Goal: Download file/media

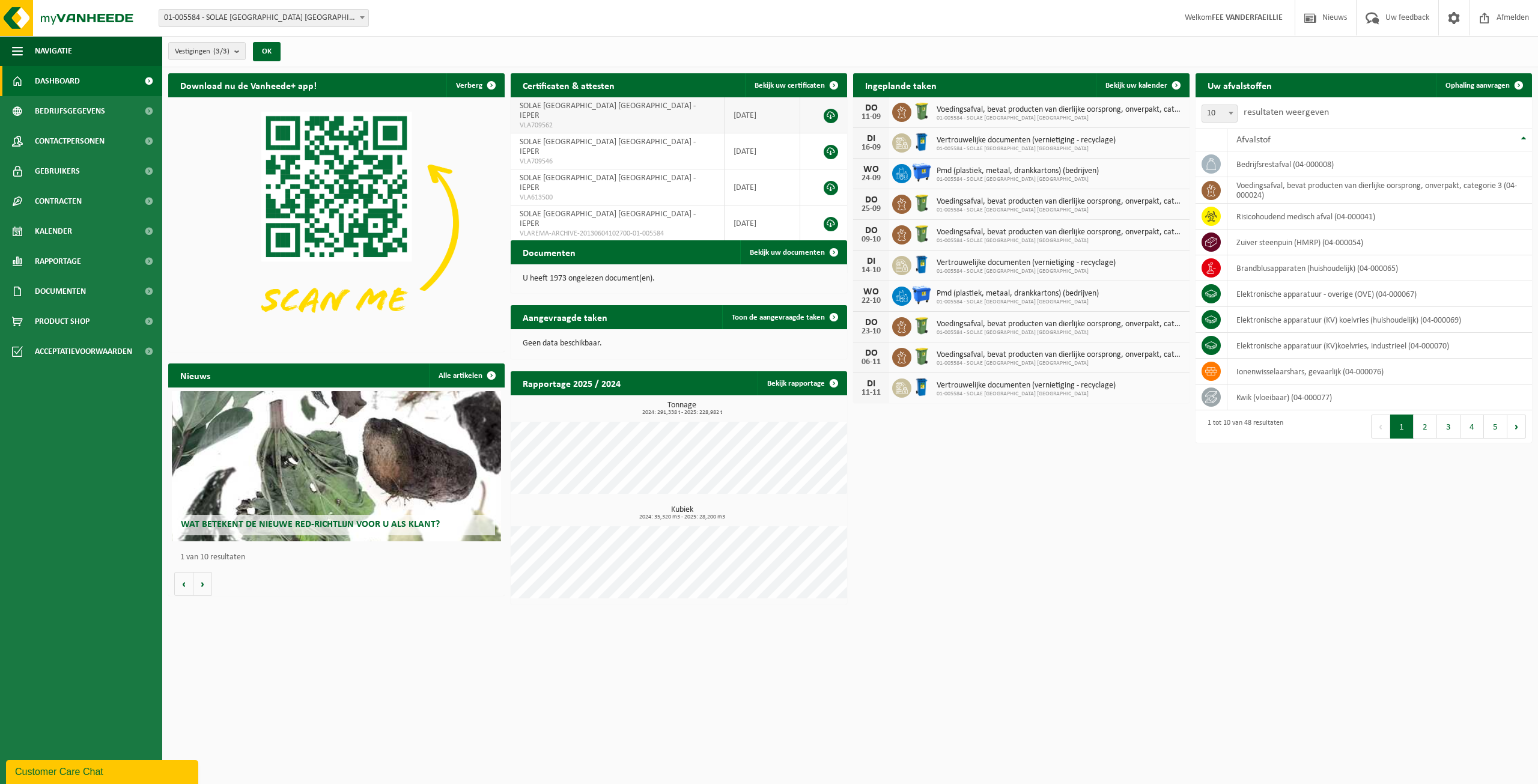
click at [590, 102] on span "SOLAE [GEOGRAPHIC_DATA] [GEOGRAPHIC_DATA] - IEPER" at bounding box center [608, 111] width 176 height 19
click at [52, 286] on span "Documenten" at bounding box center [60, 291] width 51 height 30
click at [40, 343] on span "Documenten" at bounding box center [59, 347] width 45 height 23
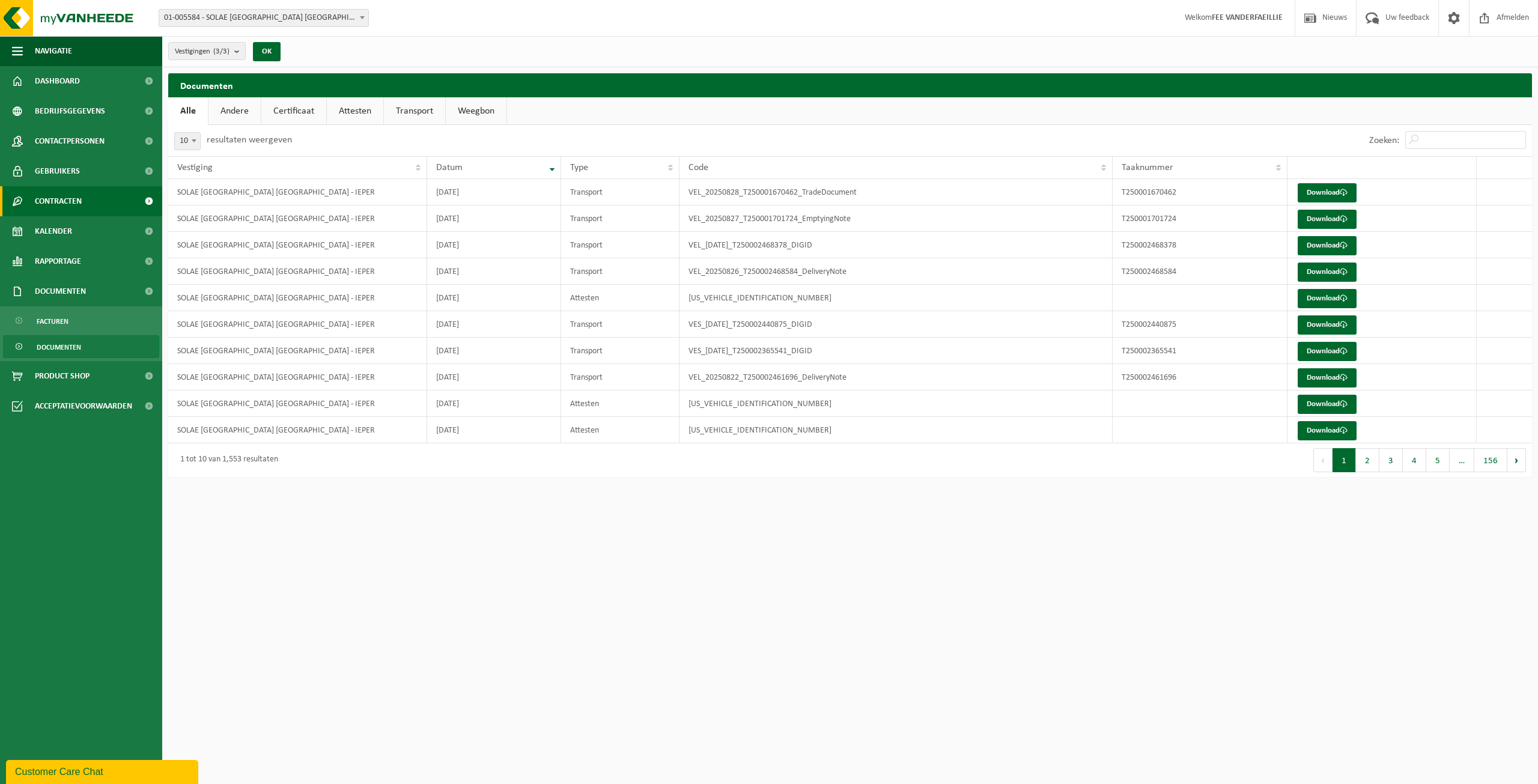
click at [77, 201] on span "Contracten" at bounding box center [58, 201] width 47 height 30
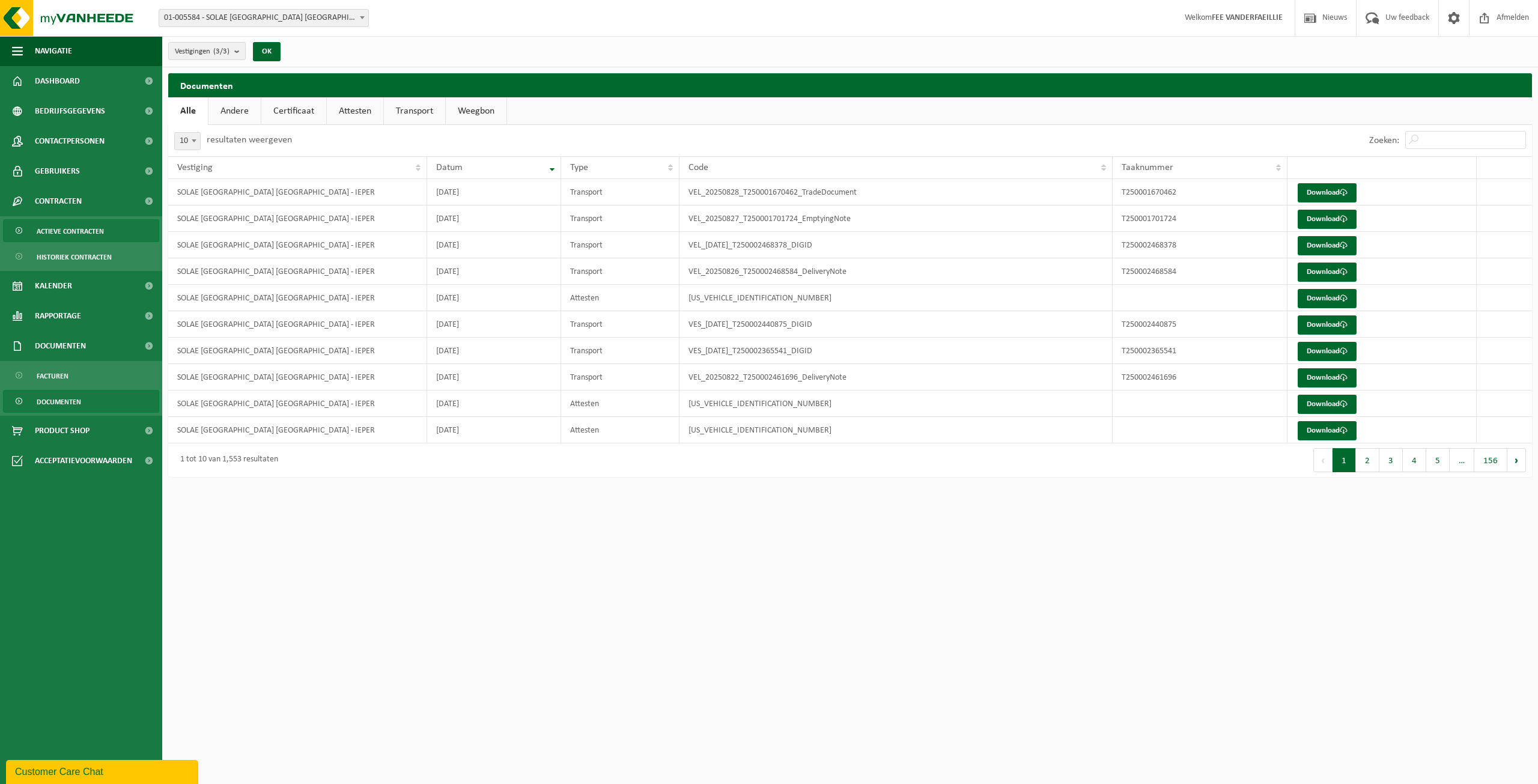
click at [79, 232] on span "Actieve contracten" at bounding box center [70, 231] width 67 height 23
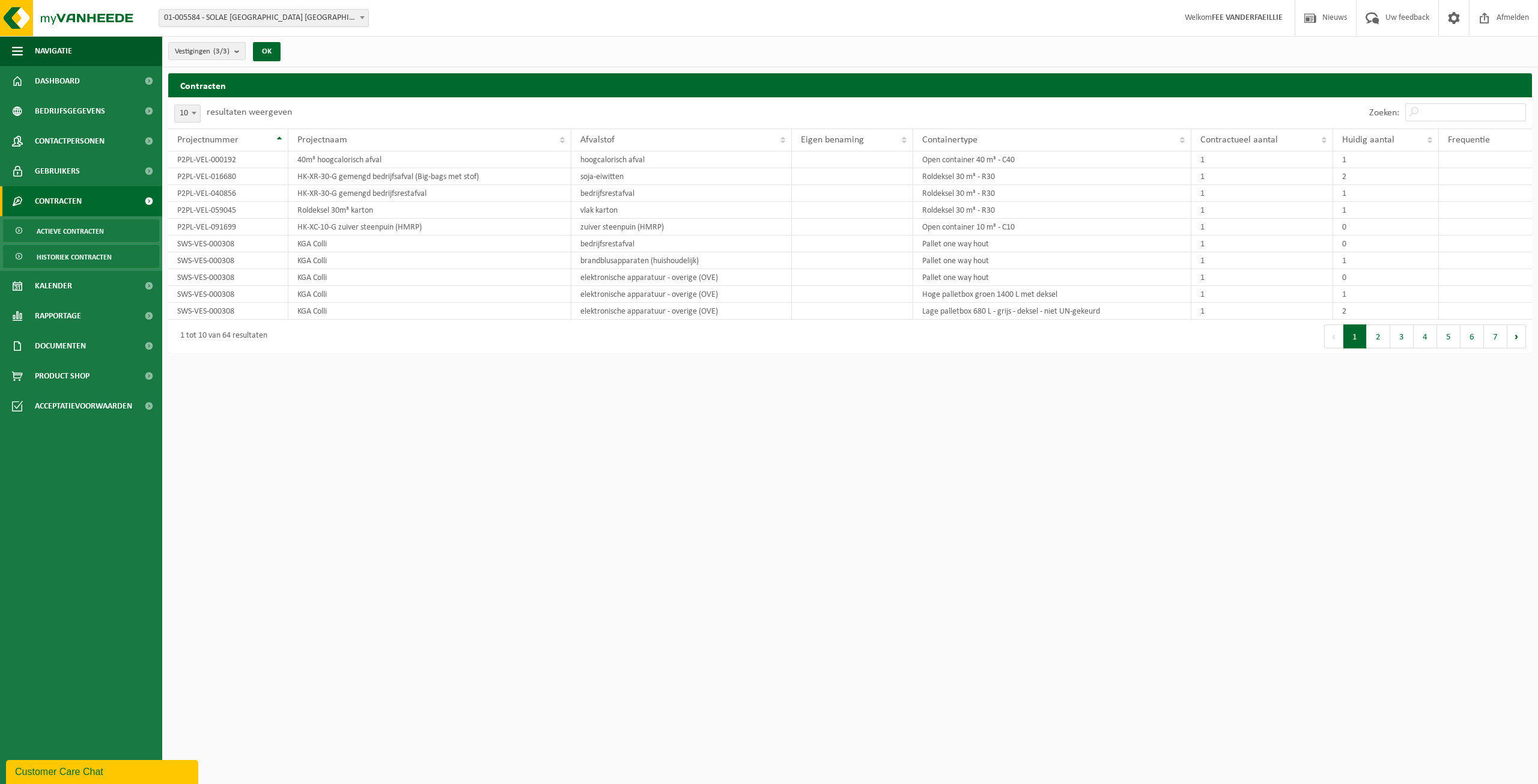
click at [79, 254] on span "Historiek contracten" at bounding box center [74, 257] width 75 height 23
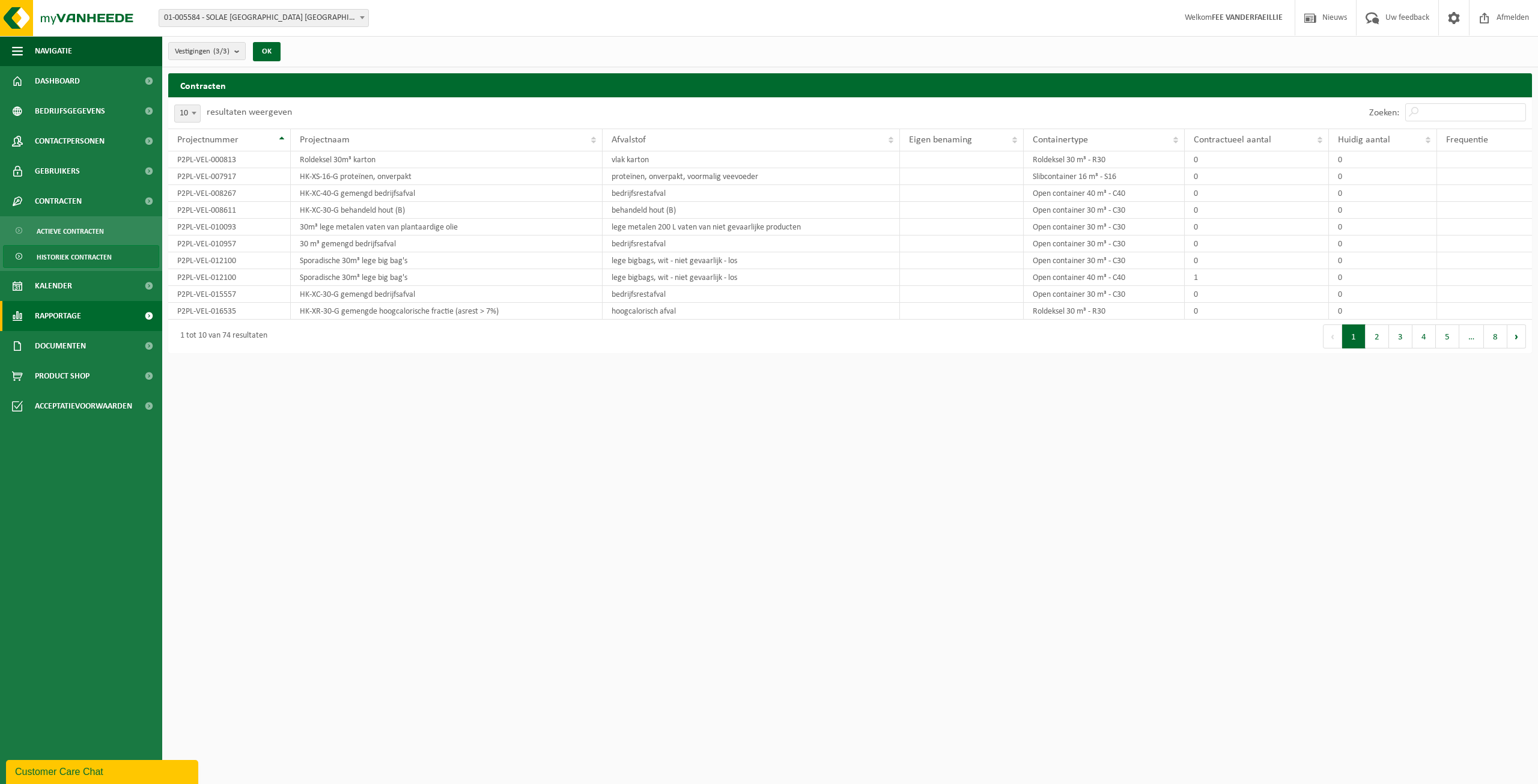
click at [61, 313] on span "Rapportage" at bounding box center [58, 316] width 46 height 30
click at [56, 313] on span "Rapportage" at bounding box center [58, 316] width 46 height 30
click at [58, 345] on span "Documenten" at bounding box center [60, 346] width 51 height 30
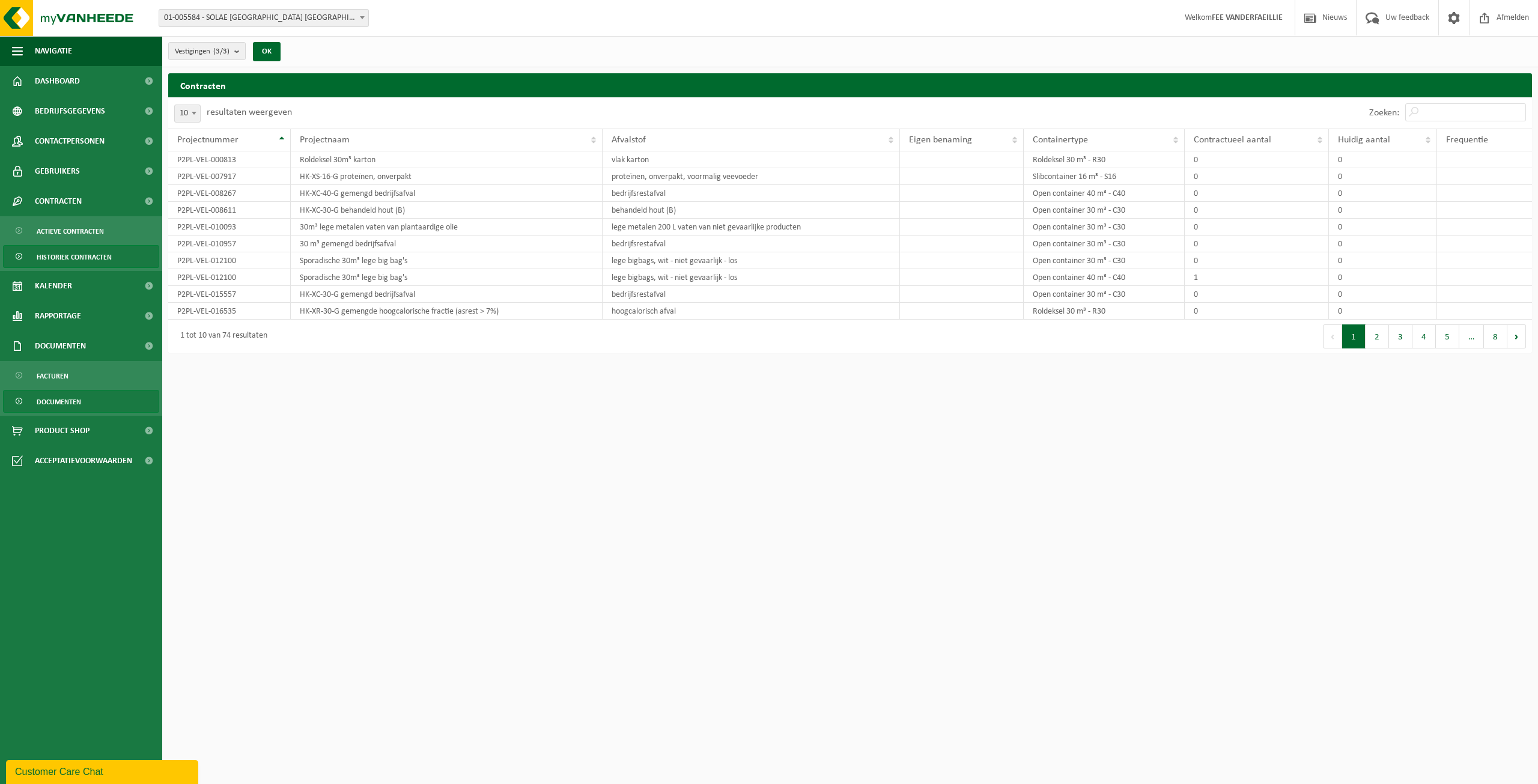
click at [52, 396] on span "Documenten" at bounding box center [59, 402] width 45 height 23
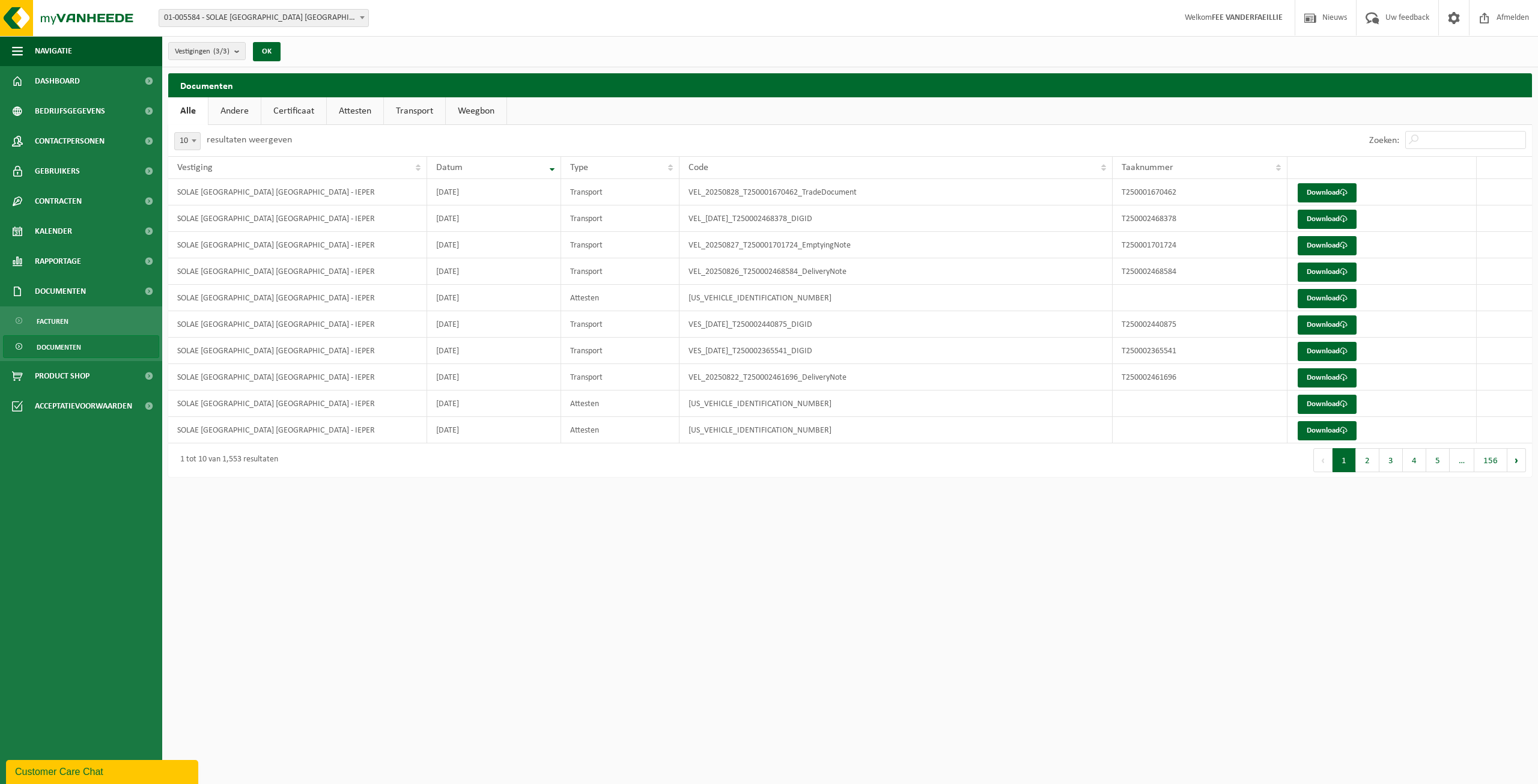
click at [286, 114] on link "Certificaat" at bounding box center [294, 111] width 65 height 27
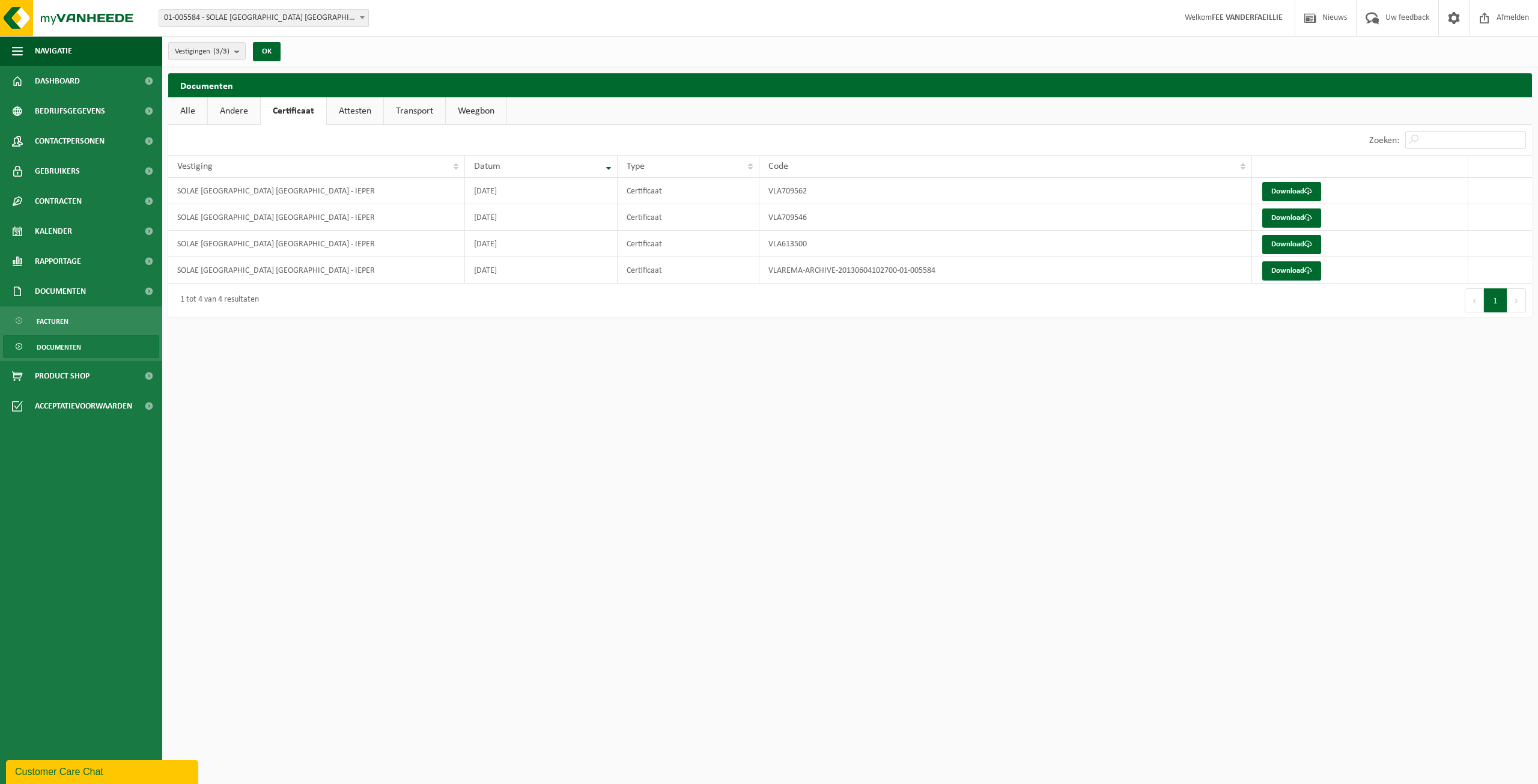
click at [231, 107] on link "Andere" at bounding box center [234, 111] width 52 height 27
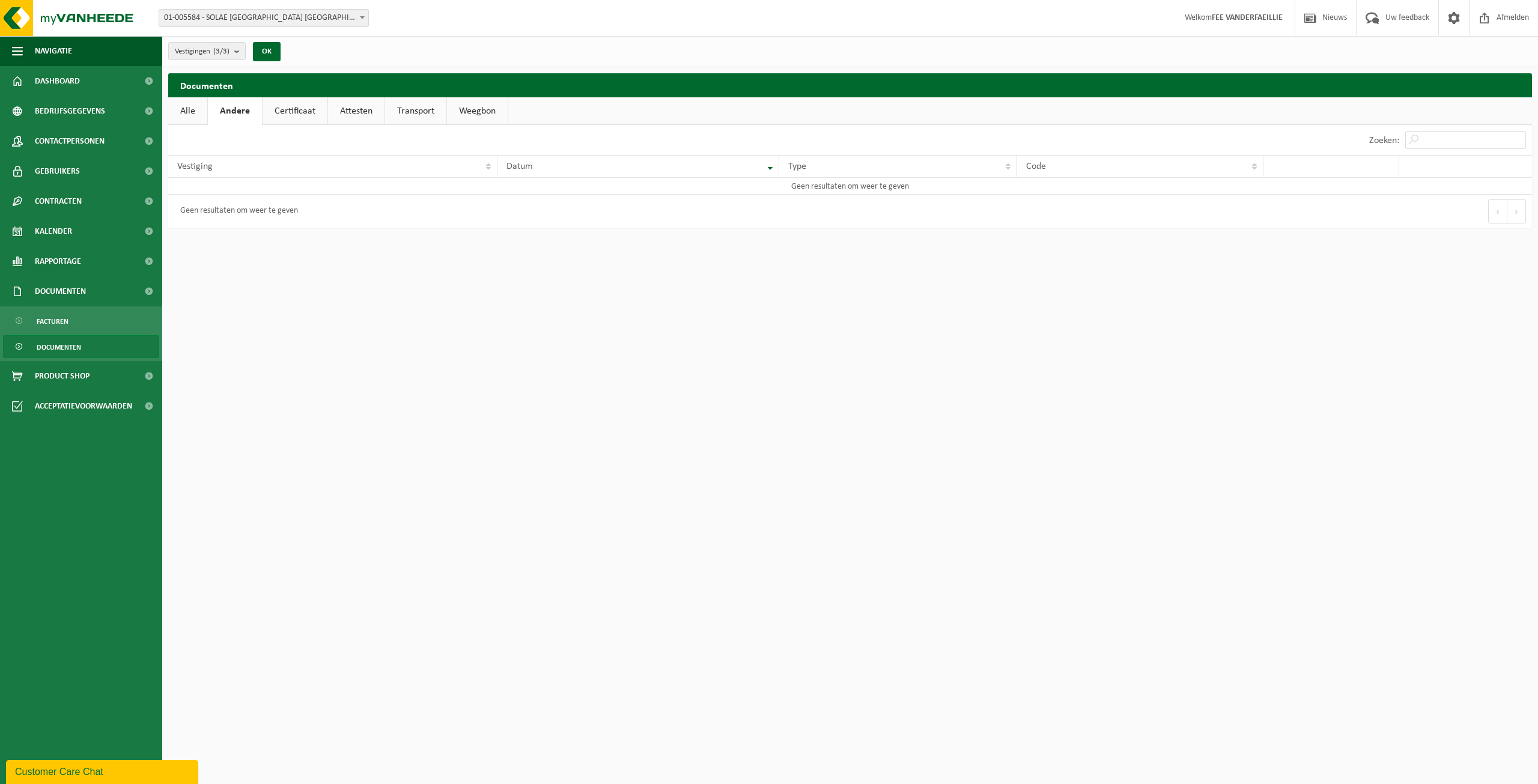
click at [286, 107] on link "Certificaat" at bounding box center [295, 111] width 65 height 27
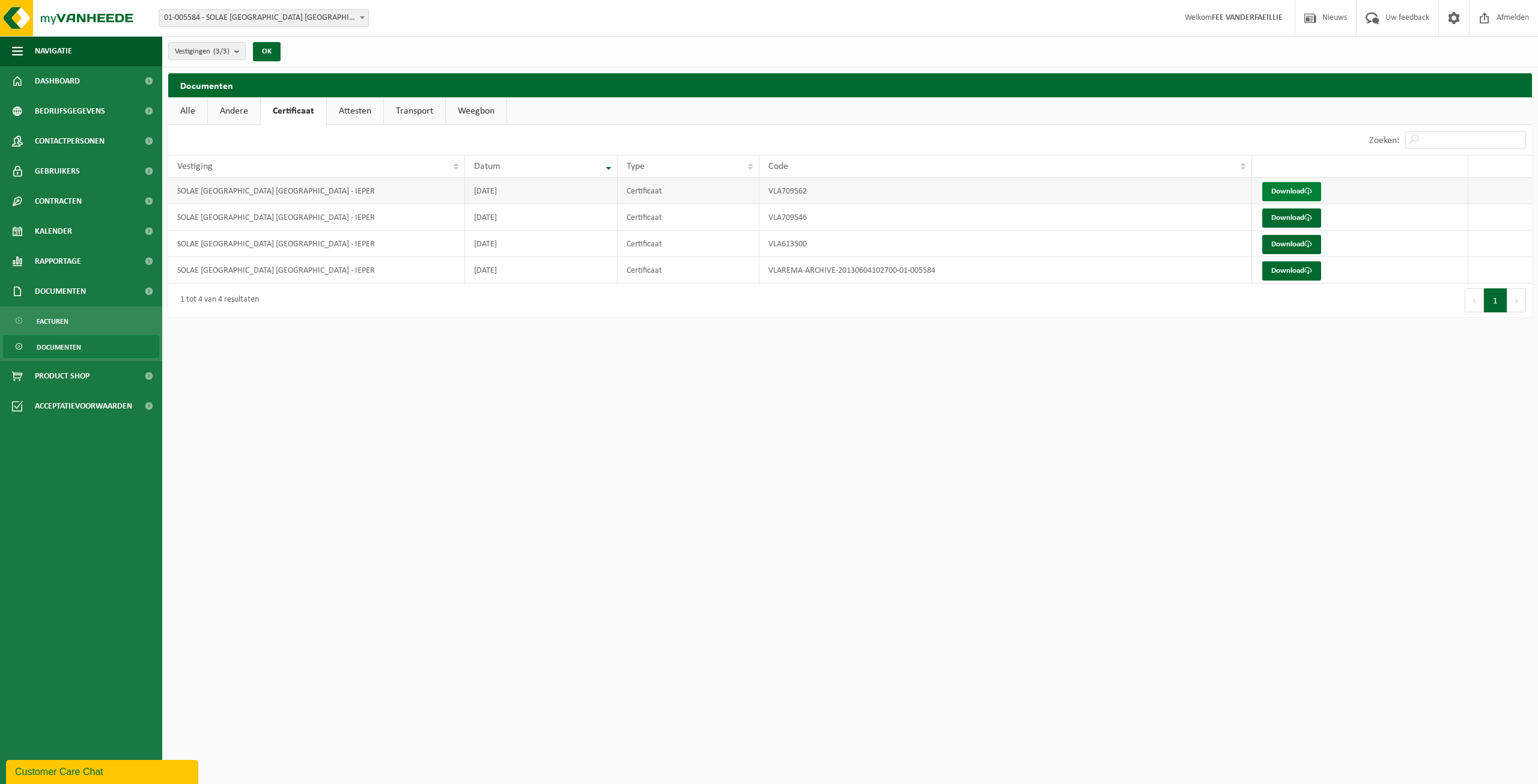
click at [1298, 189] on link "Download" at bounding box center [1292, 192] width 59 height 19
click at [1289, 219] on link "Download" at bounding box center [1292, 218] width 59 height 19
click at [75, 295] on span "Documenten" at bounding box center [60, 291] width 51 height 30
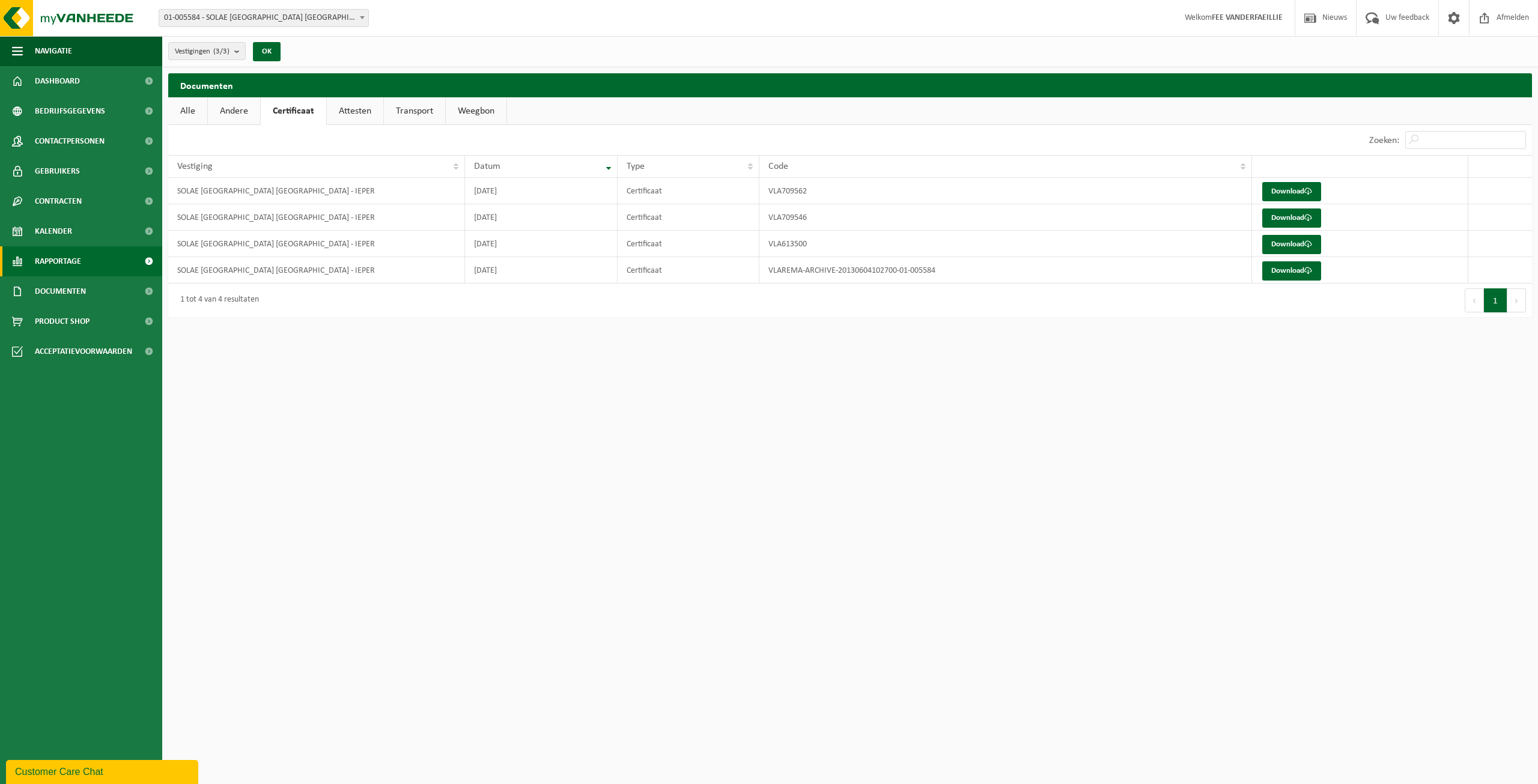
click at [47, 260] on span "Rapportage" at bounding box center [58, 261] width 46 height 30
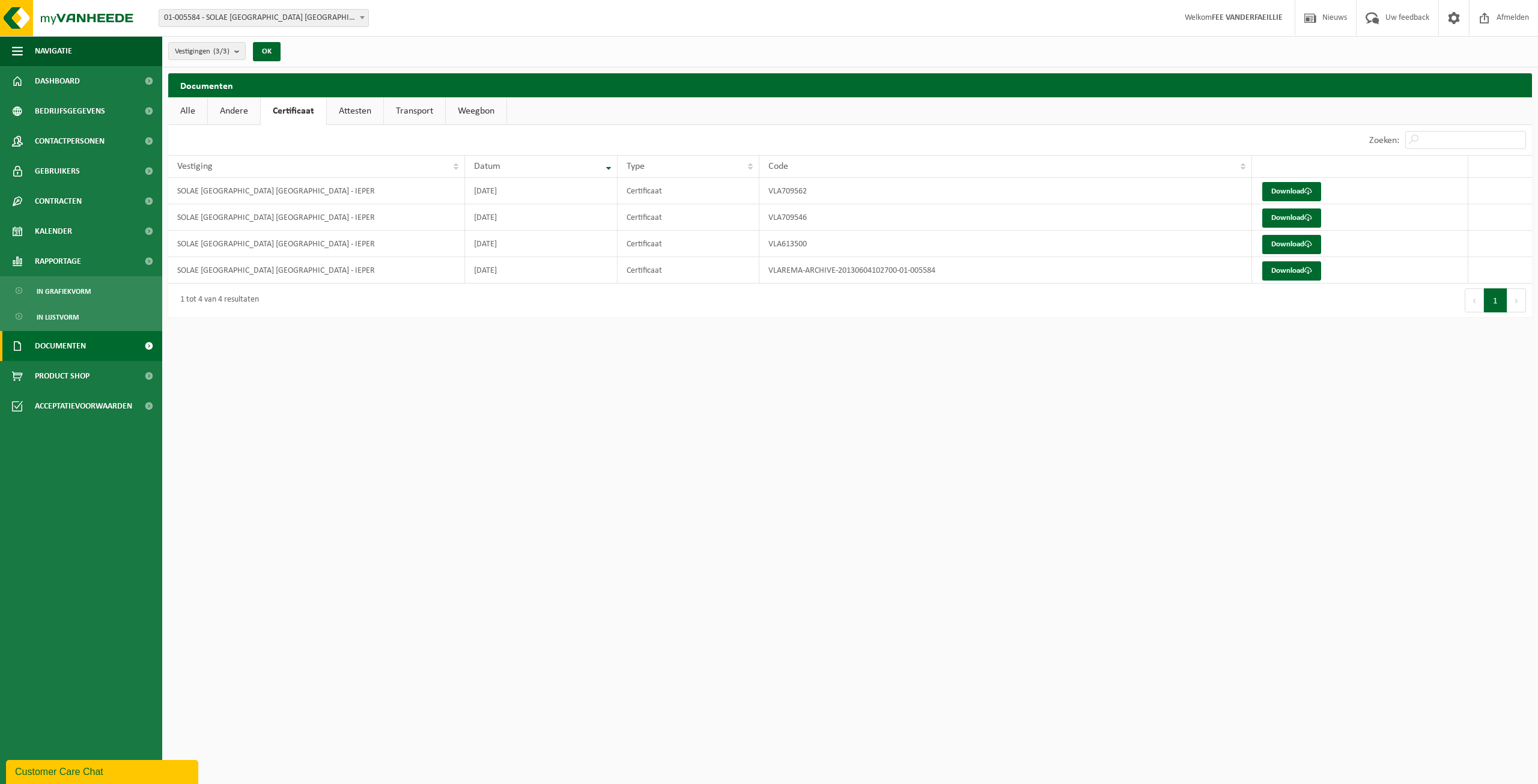
click at [81, 347] on span "Documenten" at bounding box center [60, 346] width 51 height 30
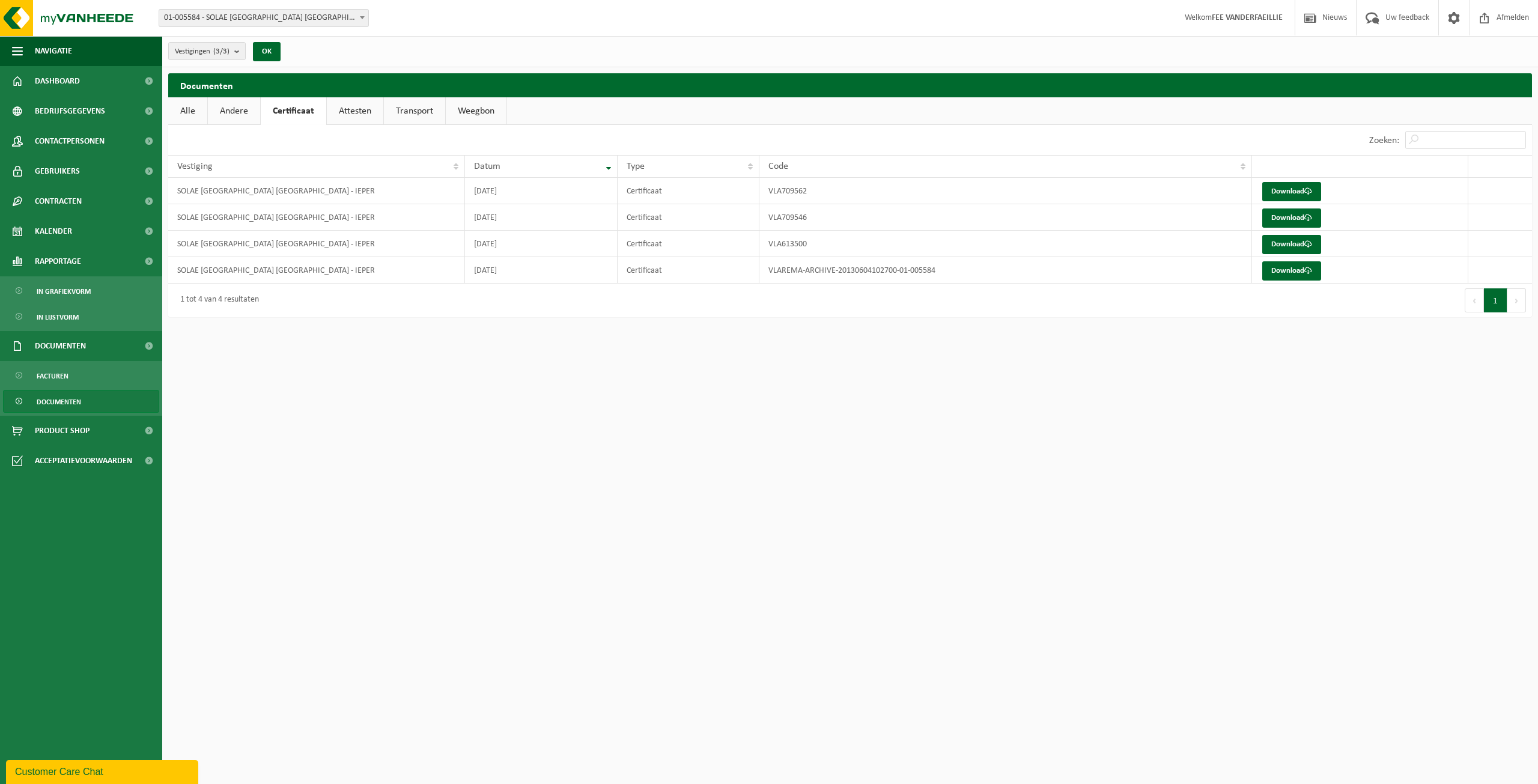
click at [62, 397] on span "Documenten" at bounding box center [59, 402] width 45 height 23
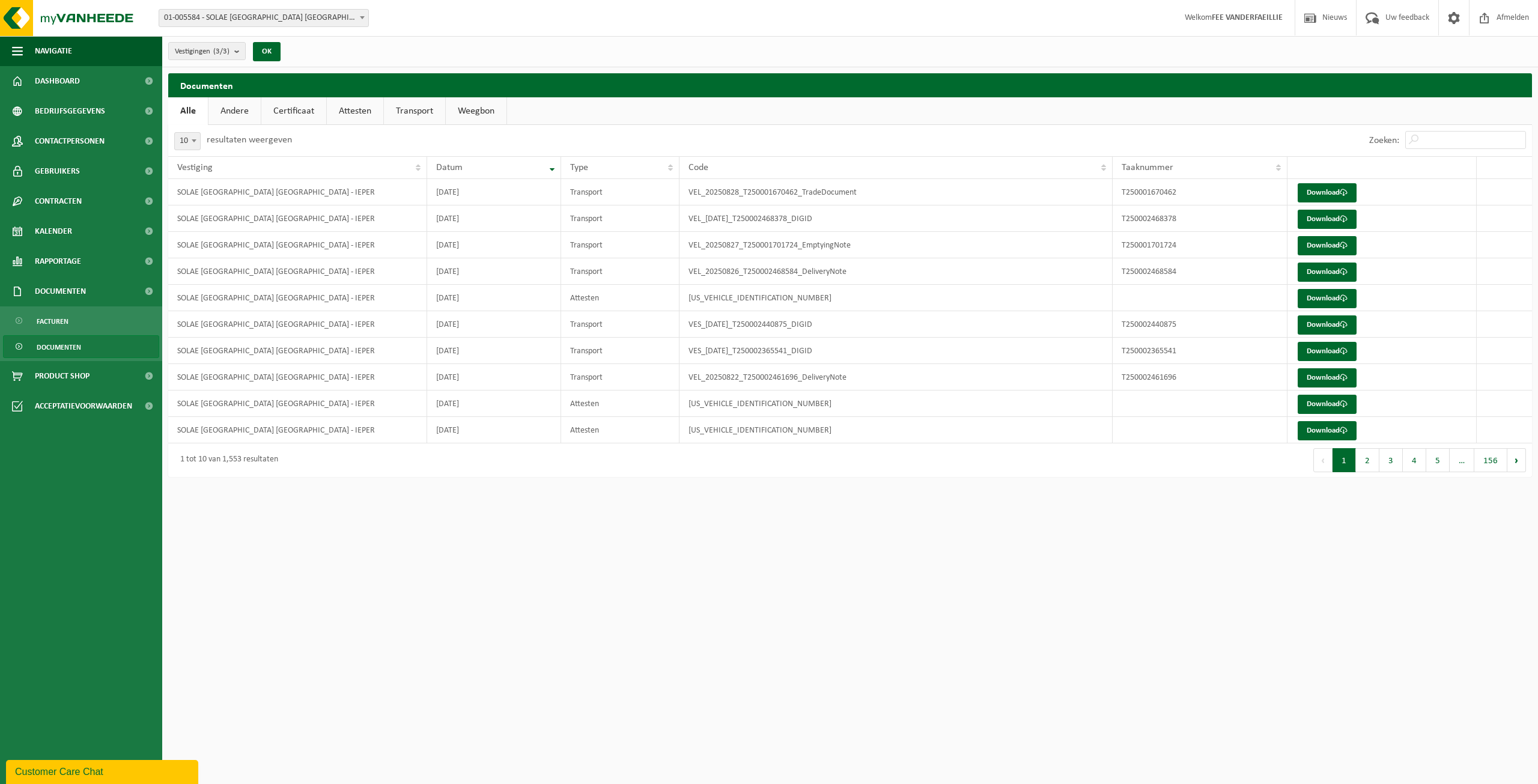
click at [302, 108] on link "Certificaat" at bounding box center [294, 111] width 65 height 27
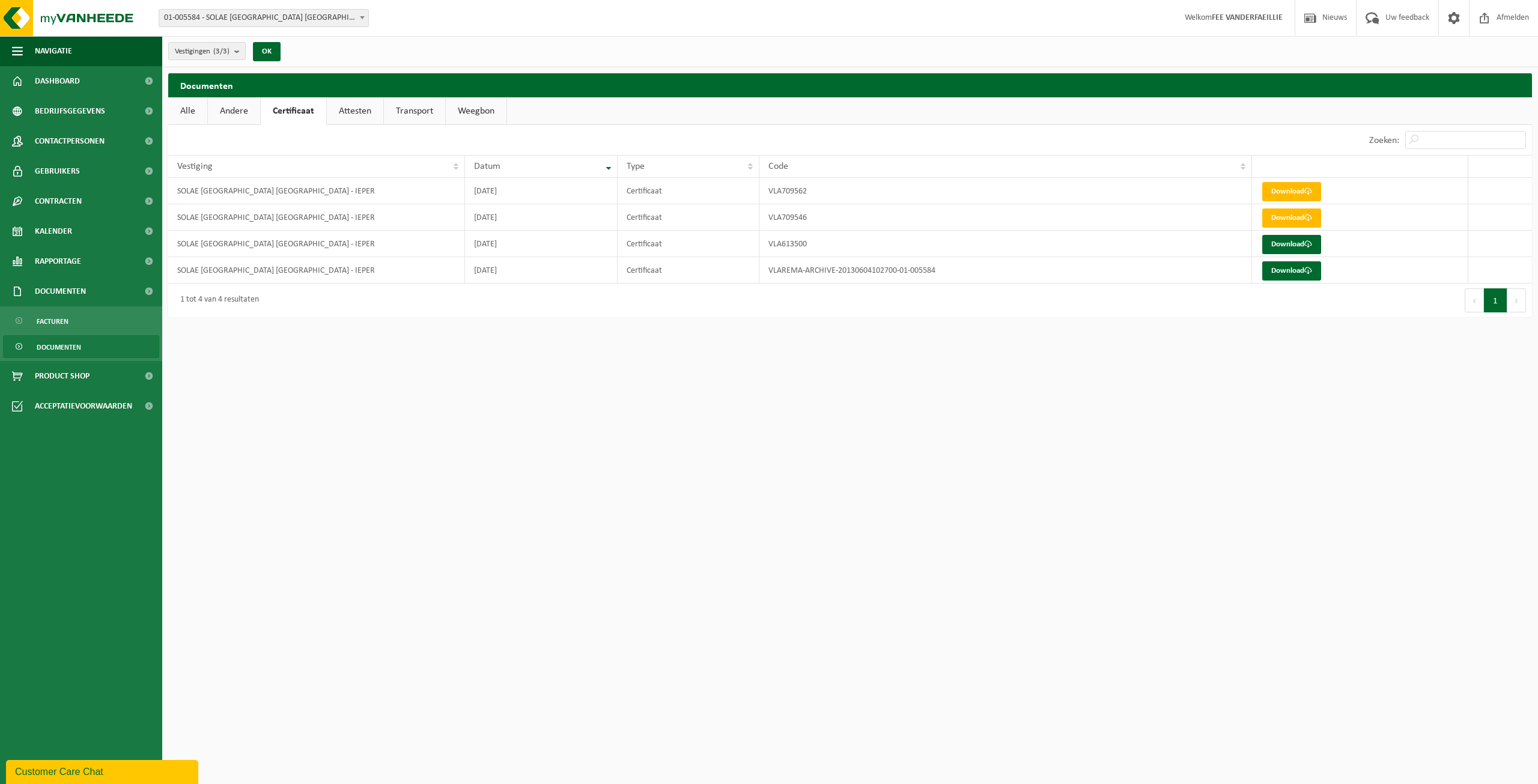
click at [347, 107] on link "Attesten" at bounding box center [355, 111] width 56 height 27
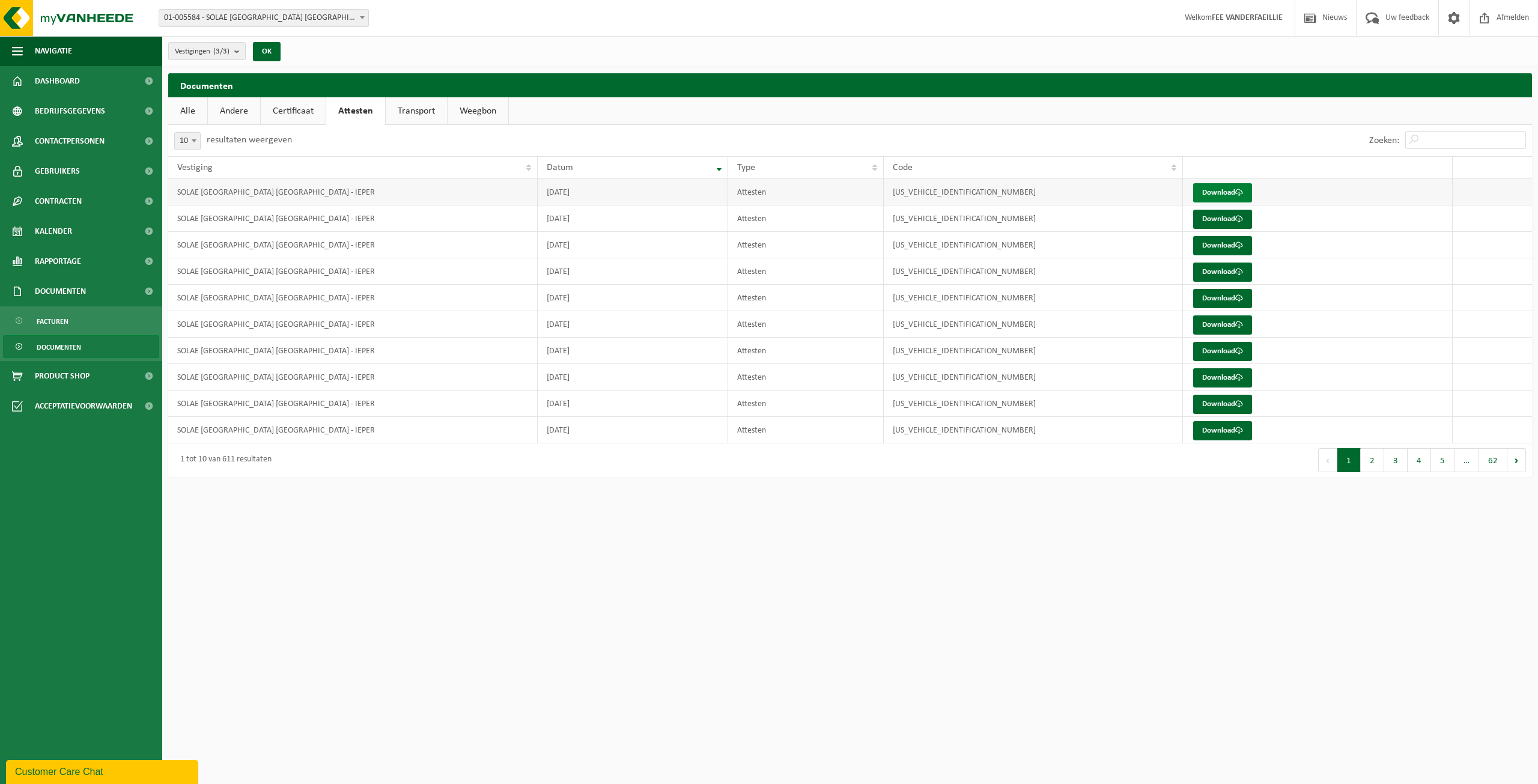
click at [1222, 191] on link "Download" at bounding box center [1223, 193] width 59 height 19
click at [54, 172] on span "Gebruikers" at bounding box center [57, 171] width 45 height 30
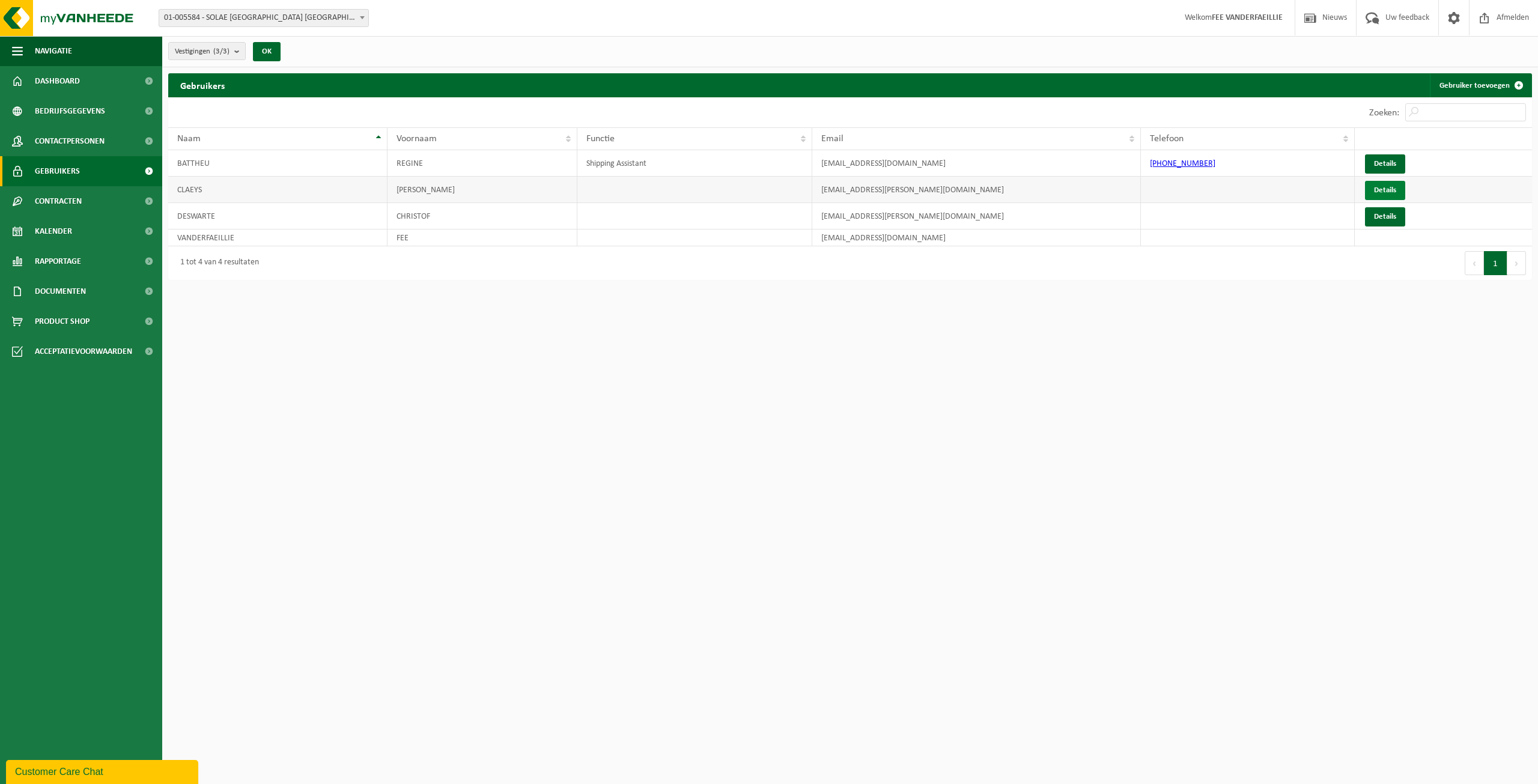
click at [1381, 190] on link "Details" at bounding box center [1385, 191] width 40 height 19
click at [1497, 16] on span "Afmelden" at bounding box center [1513, 17] width 38 height 35
